Goal: Find specific page/section: Find specific page/section

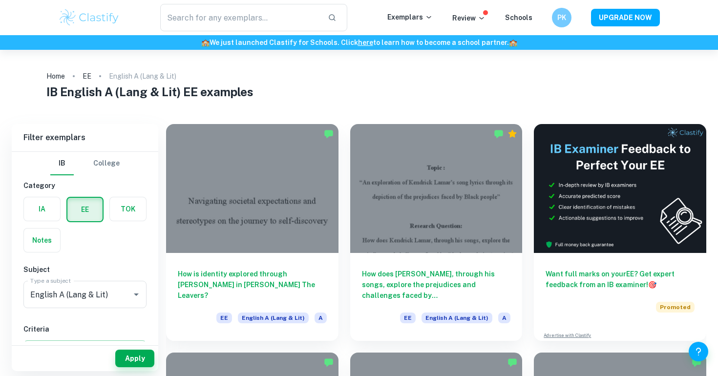
click at [126, 14] on div "​" at bounding box center [253, 17] width 267 height 27
click at [110, 20] on img at bounding box center [89, 18] width 62 height 20
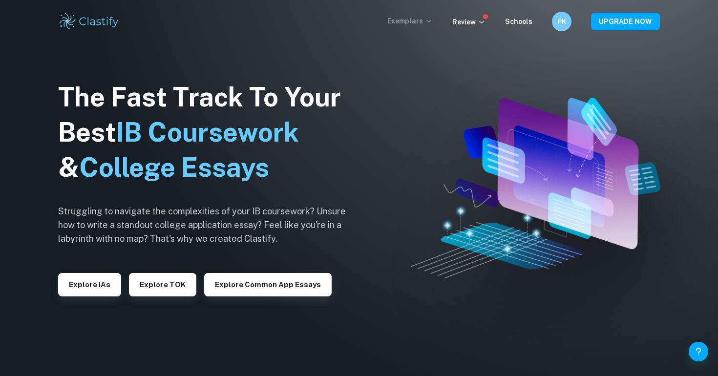
click at [413, 24] on p "Exemplars" at bounding box center [409, 21] width 45 height 11
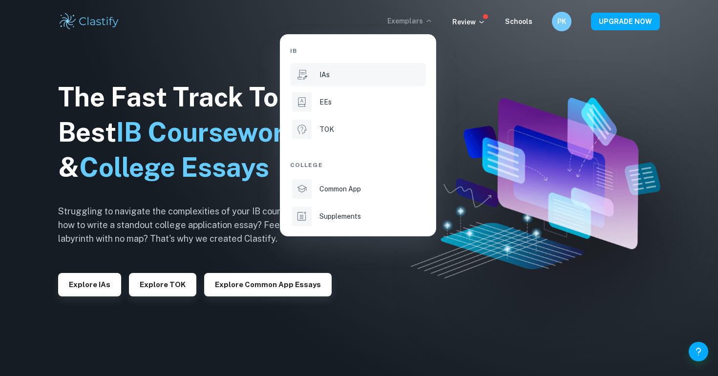
click at [341, 79] on div "IAs" at bounding box center [371, 74] width 104 height 11
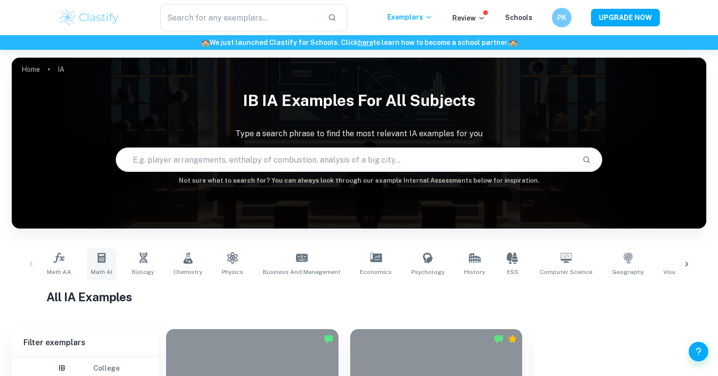
click at [93, 260] on link "Math AI" at bounding box center [101, 264] width 29 height 32
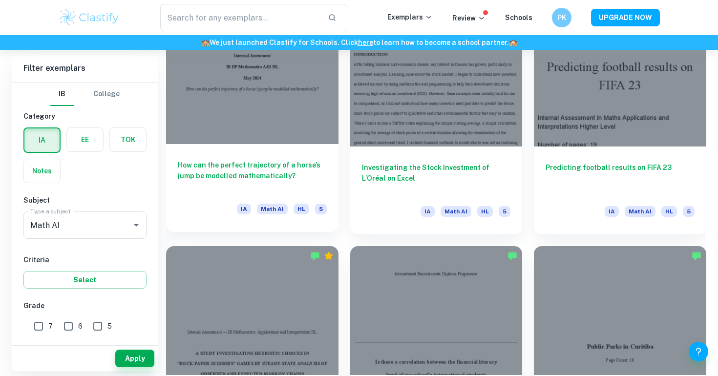
scroll to position [1000, 0]
